Goal: Check status: Check status

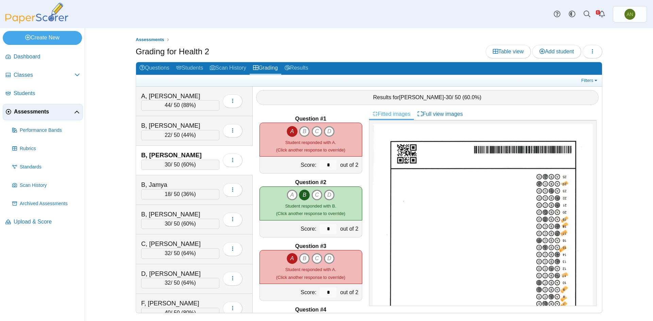
scroll to position [102, 0]
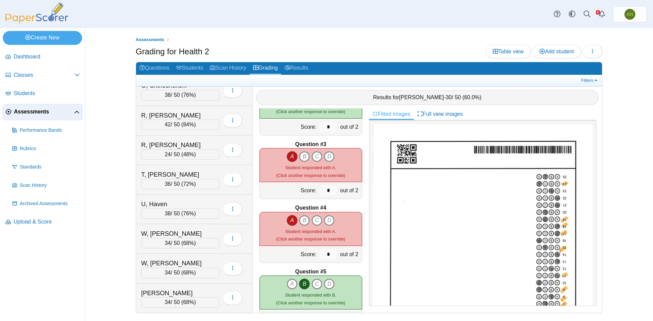
click at [32, 115] on span "Assessments" at bounding box center [44, 111] width 60 height 7
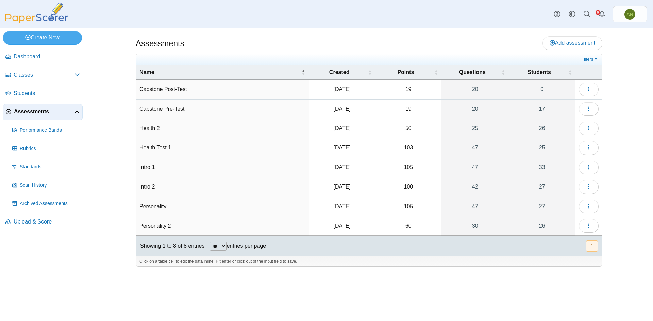
click at [158, 226] on td "Personality 2" at bounding box center [222, 226] width 173 height 19
click at [158, 226] on input "**********" at bounding box center [222, 226] width 166 height 14
click at [587, 224] on icon "button" at bounding box center [588, 225] width 5 height 5
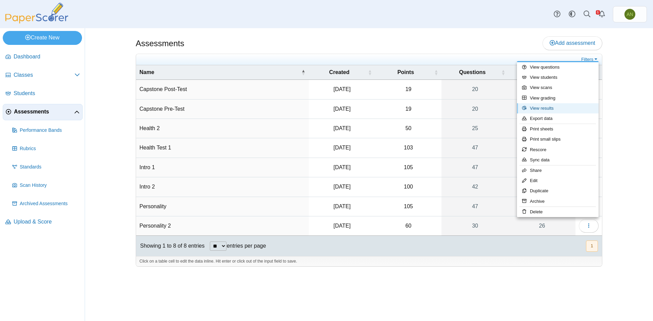
click at [571, 110] on link "View results" at bounding box center [558, 108] width 82 height 10
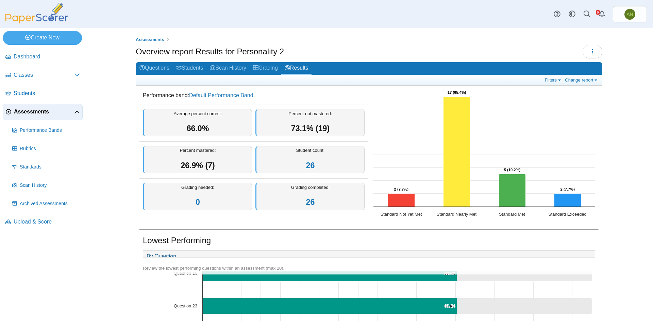
scroll to position [544, 0]
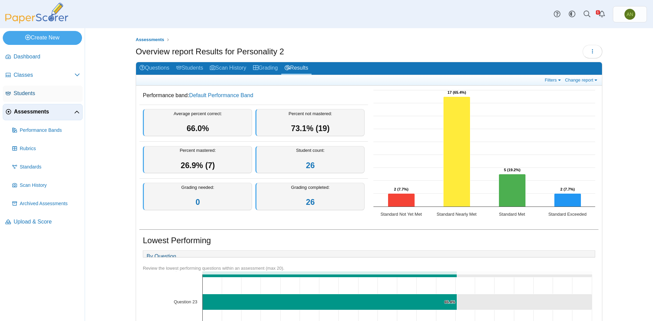
click at [41, 90] on span "Students" at bounding box center [47, 93] width 66 height 7
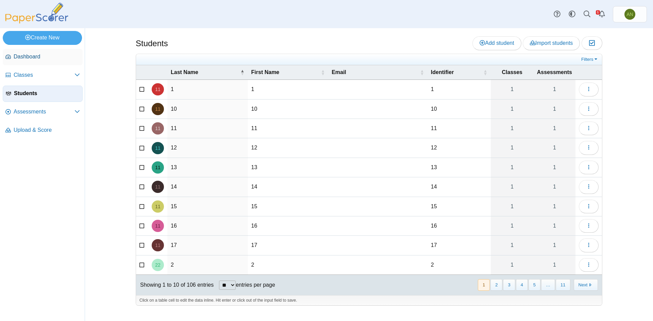
click at [30, 61] on link "Dashboard" at bounding box center [43, 57] width 80 height 16
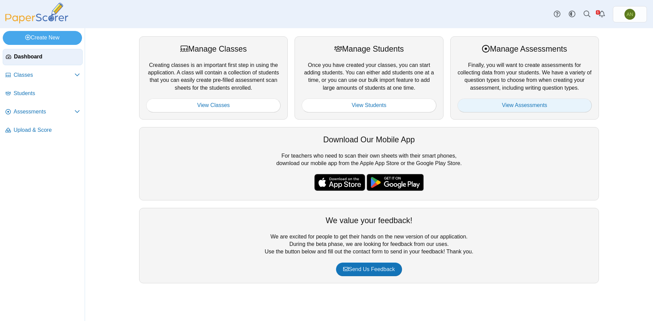
click at [533, 105] on link "View Assessments" at bounding box center [524, 106] width 134 height 14
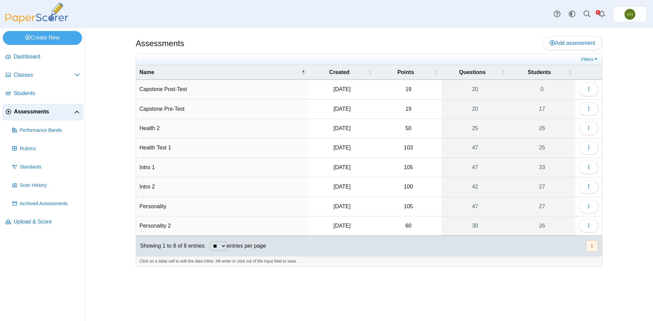
click at [167, 225] on td "Personality 2" at bounding box center [222, 226] width 173 height 19
click at [586, 232] on button "button" at bounding box center [589, 226] width 20 height 14
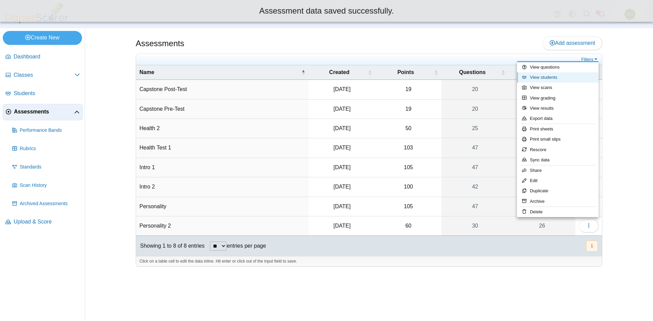
click at [563, 74] on link "View students" at bounding box center [558, 77] width 82 height 10
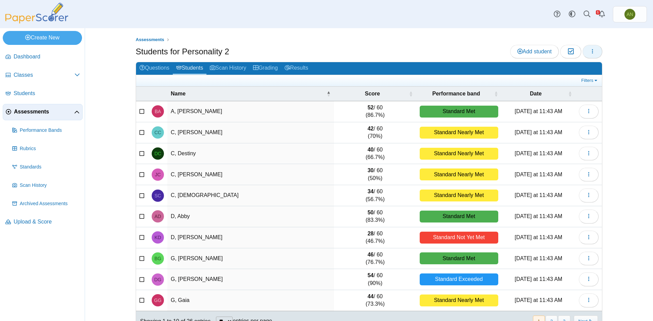
click at [590, 55] on button "button" at bounding box center [593, 52] width 20 height 14
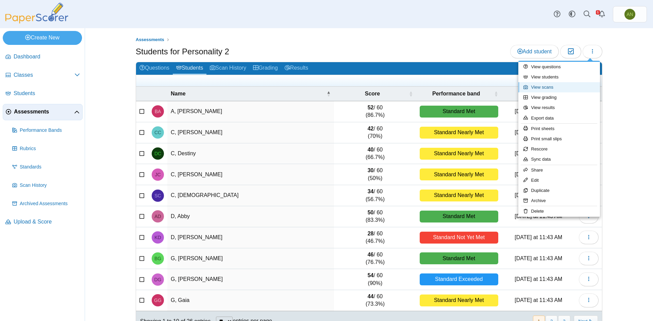
click at [574, 89] on link "View scans" at bounding box center [559, 87] width 82 height 10
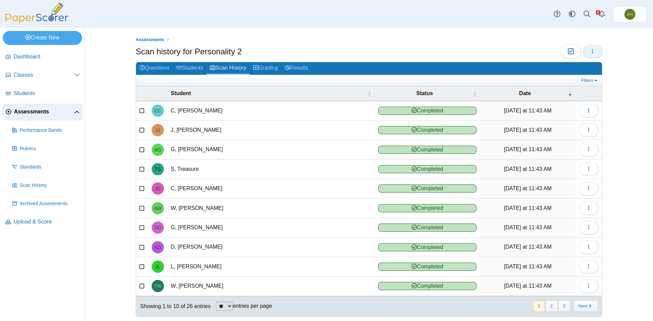
click at [592, 54] on icon "button" at bounding box center [592, 51] width 5 height 5
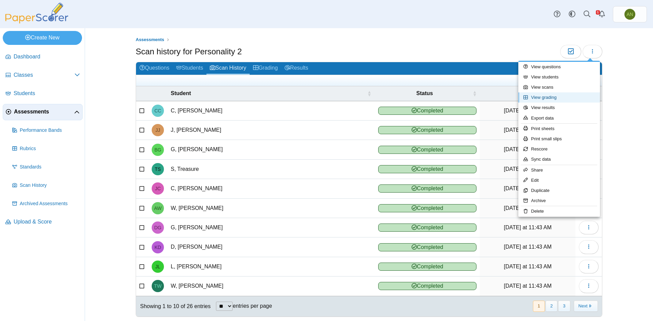
click at [574, 100] on link "View grading" at bounding box center [559, 98] width 82 height 10
